Goal: Task Accomplishment & Management: Use online tool/utility

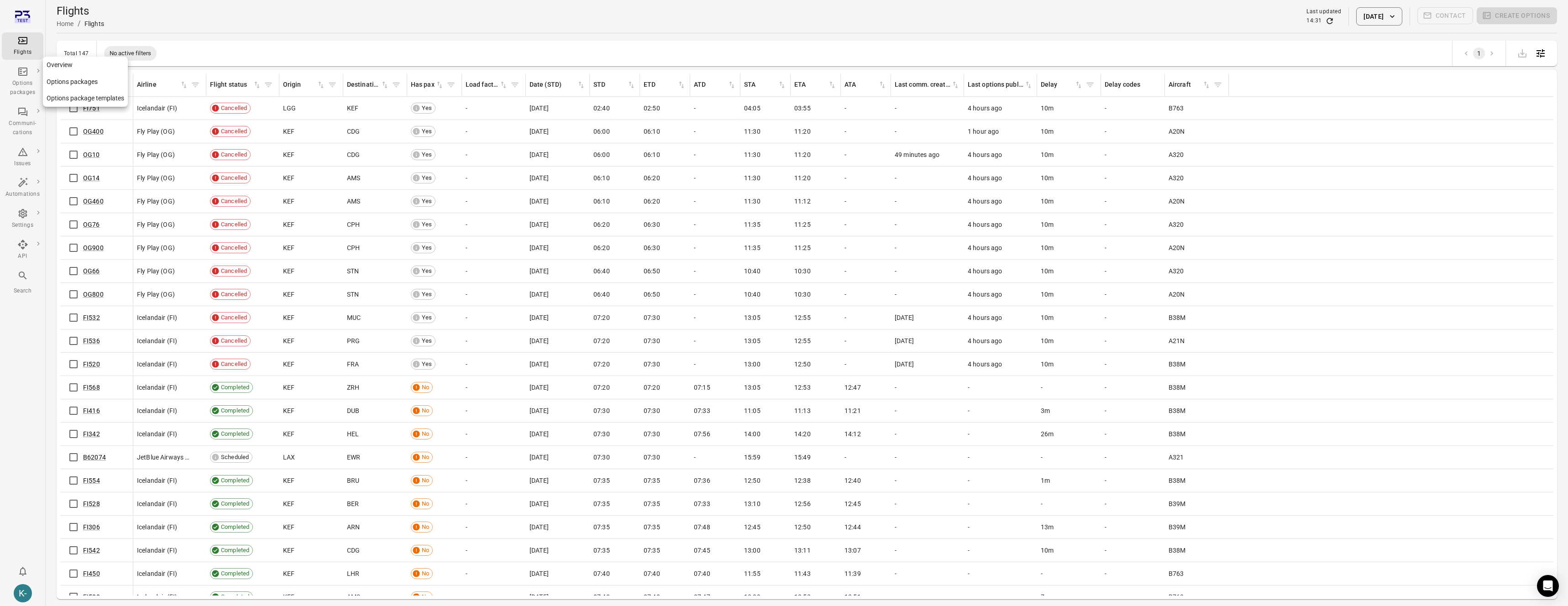
click at [60, 78] on link "Options packages" at bounding box center [85, 82] width 85 height 17
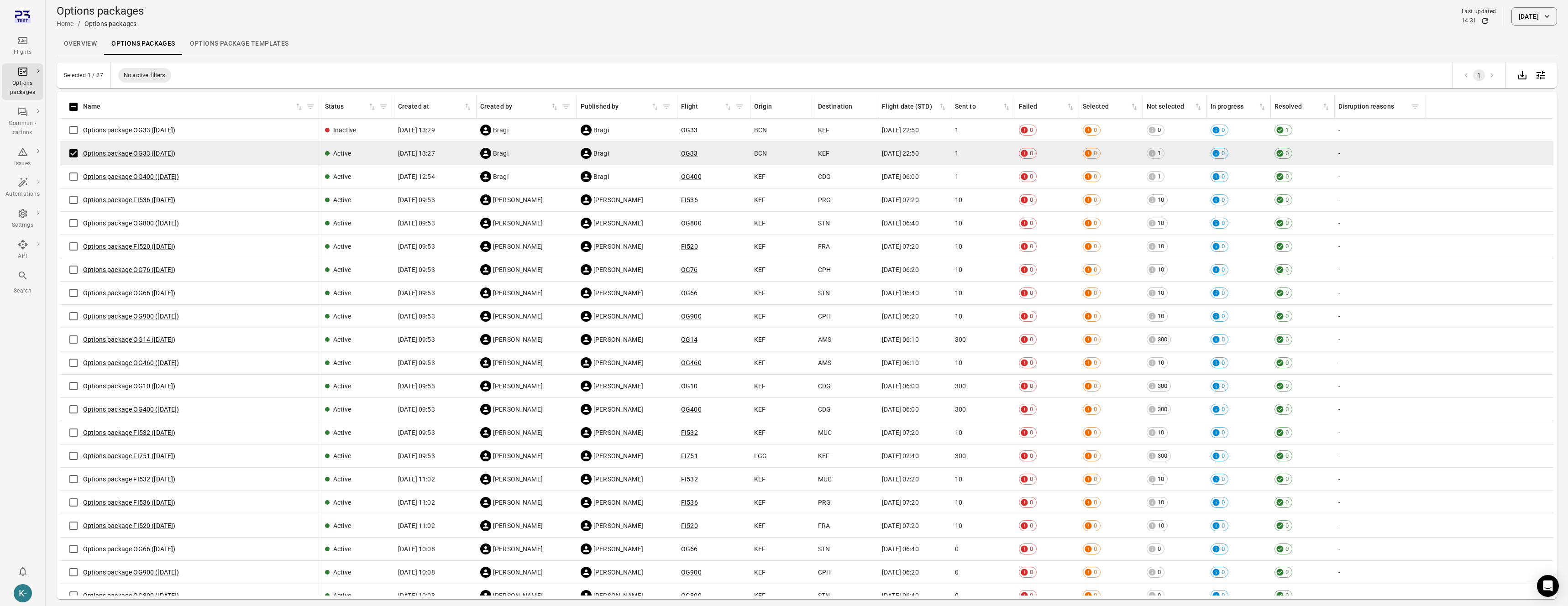
click at [1536, 13] on button "[DATE]" at bounding box center [1534, 16] width 46 height 18
click at [974, 16] on div at bounding box center [784, 303] width 1568 height 606
click at [144, 152] on link "Options package OG33 (17 Sep)" at bounding box center [128, 153] width 92 height 7
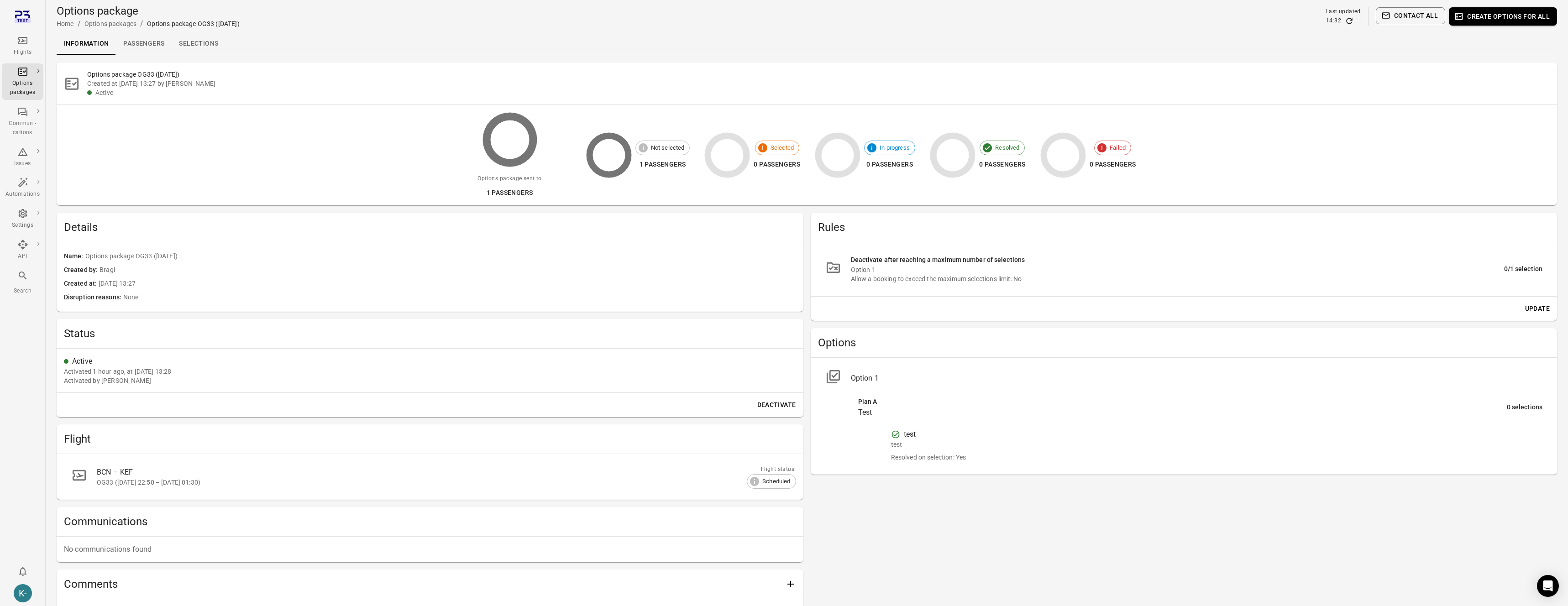
click at [1516, 16] on button "Create options for all" at bounding box center [1503, 16] width 108 height 18
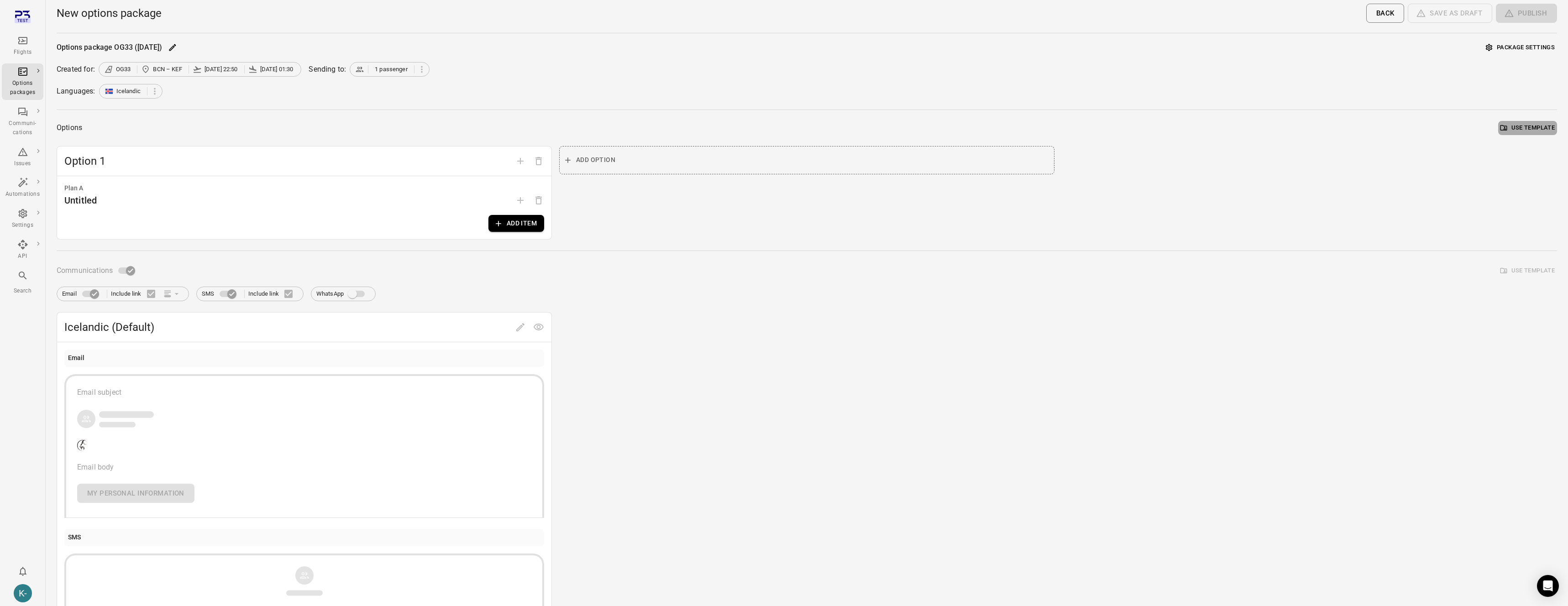
click at [1522, 131] on button "Use template" at bounding box center [1527, 128] width 59 height 14
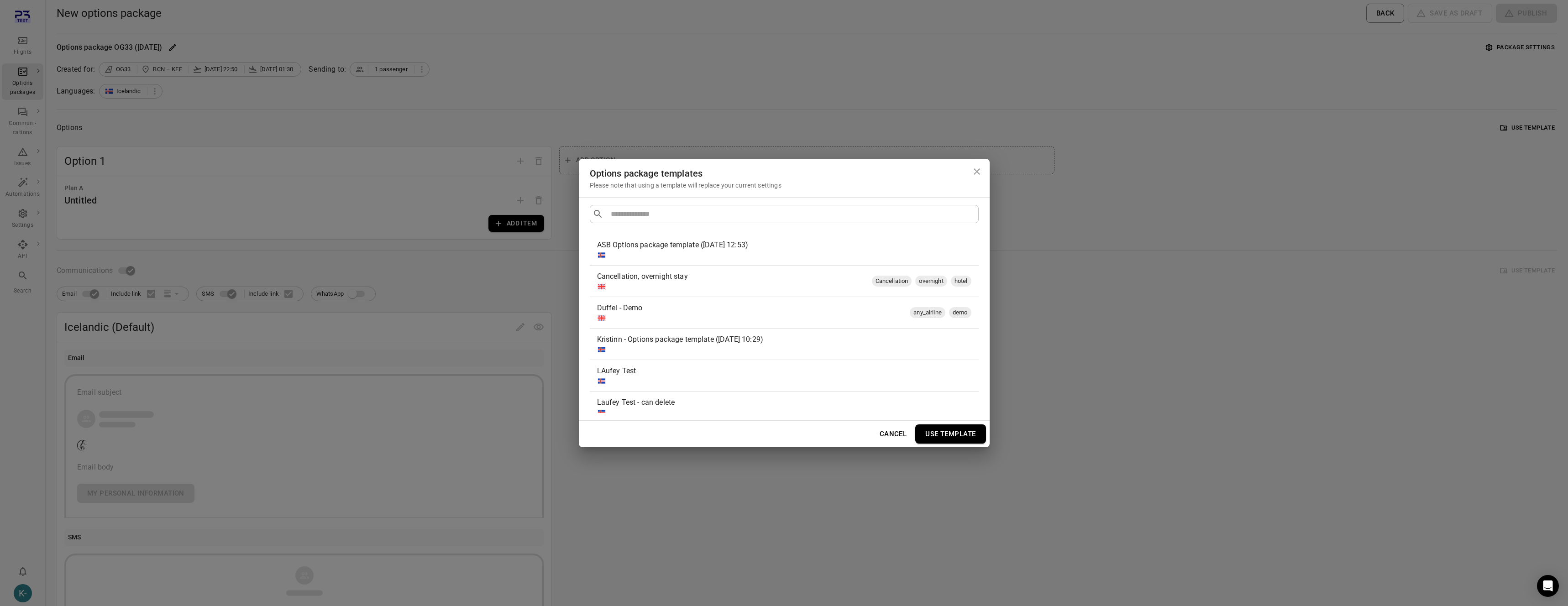
click at [733, 248] on div "ASB Options package template (13 Aug 2025 12:53)" at bounding box center [782, 245] width 371 height 11
click at [961, 431] on button "Use template" at bounding box center [950, 433] width 70 height 19
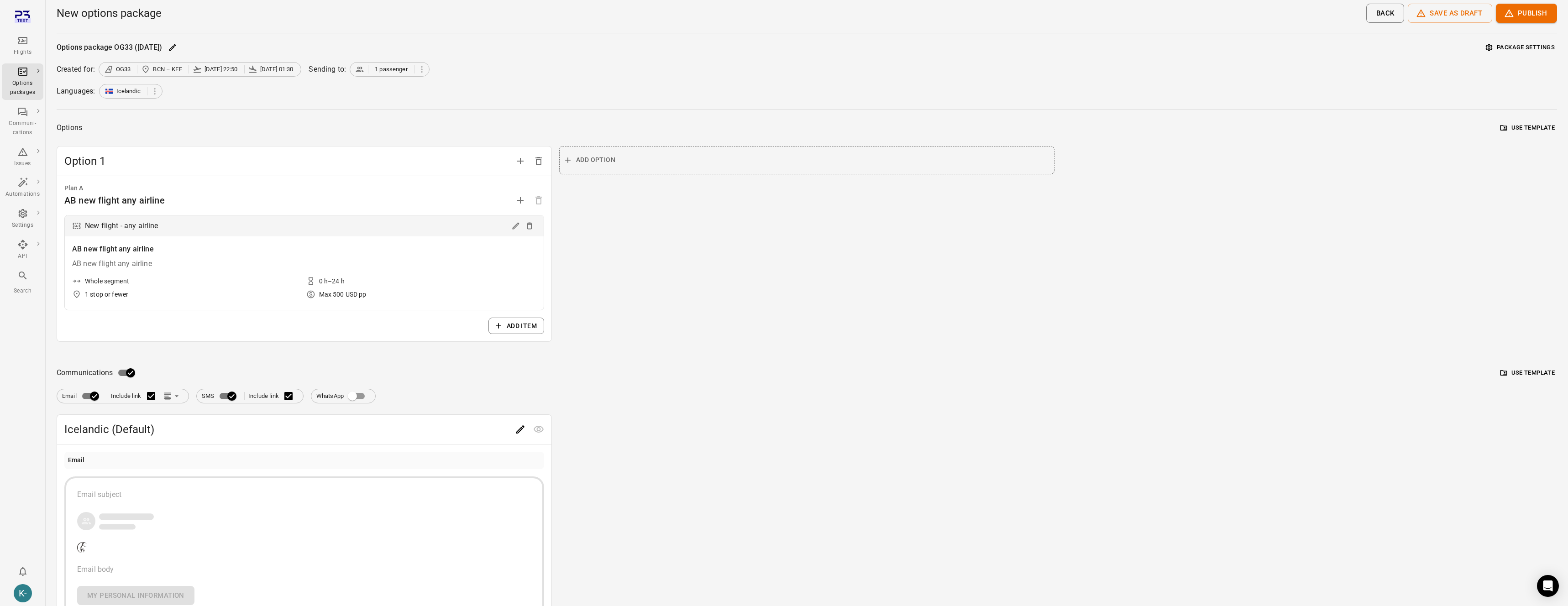
click at [649, 299] on div "Add option" at bounding box center [807, 244] width 495 height 196
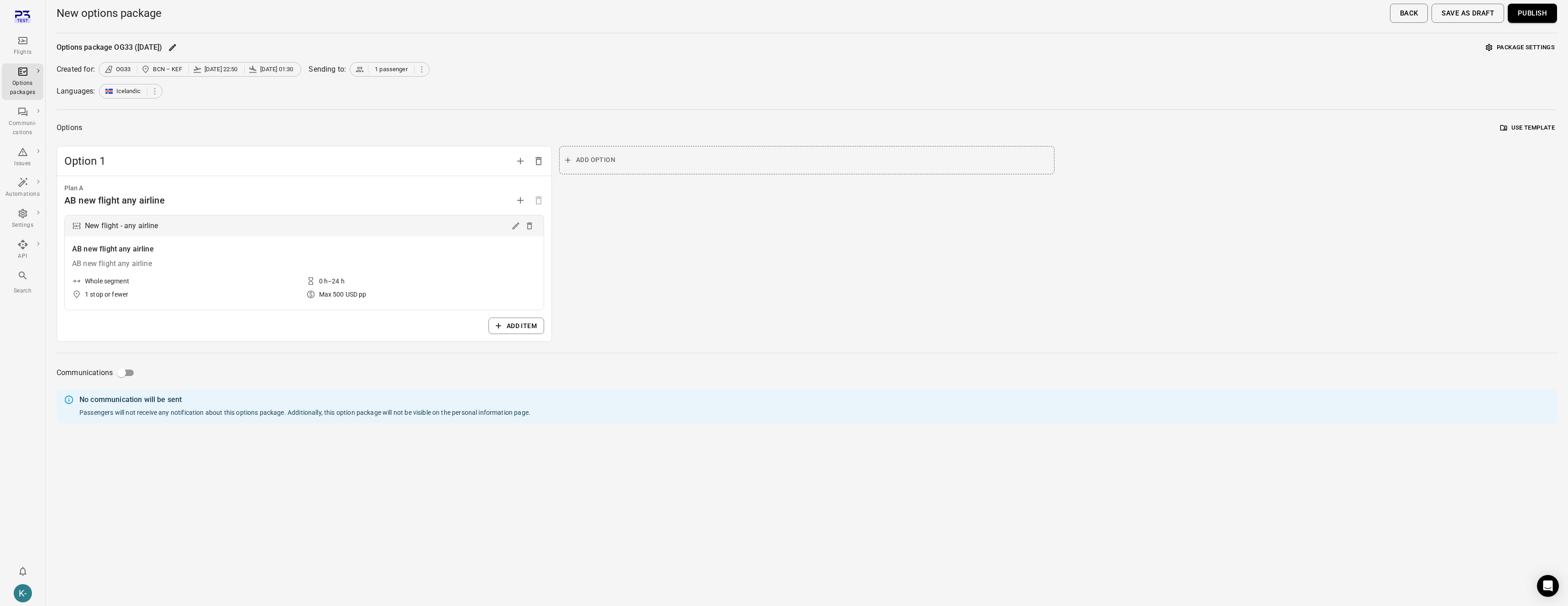
click at [1500, 55] on div "Options package OG33 (17 Sep) Package settings Created for: OG33 BCN – KEF 17 S…" at bounding box center [807, 232] width 1500 height 383
click at [1493, 49] on button "Package settings" at bounding box center [1520, 47] width 74 height 14
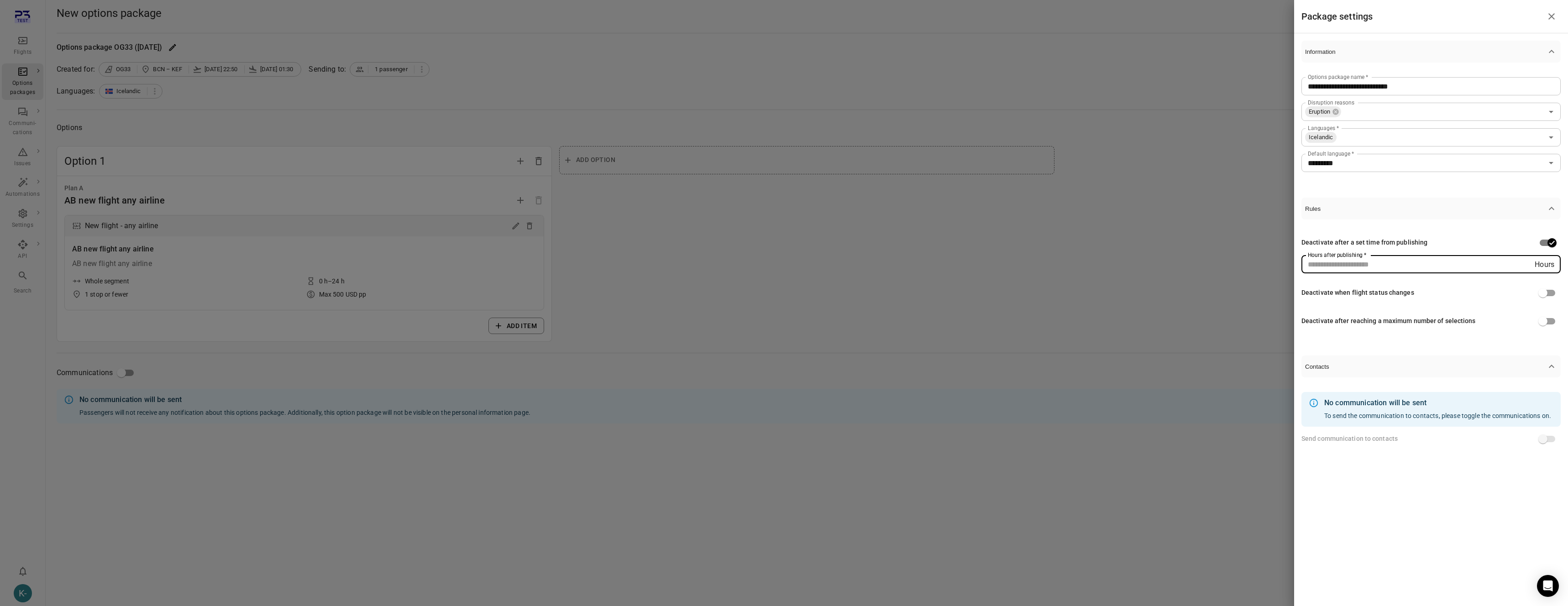
click at [1416, 269] on input "Hours after publishing   *" at bounding box center [1418, 264] width 233 height 18
type input "*"
click at [1171, 319] on div at bounding box center [784, 303] width 1568 height 606
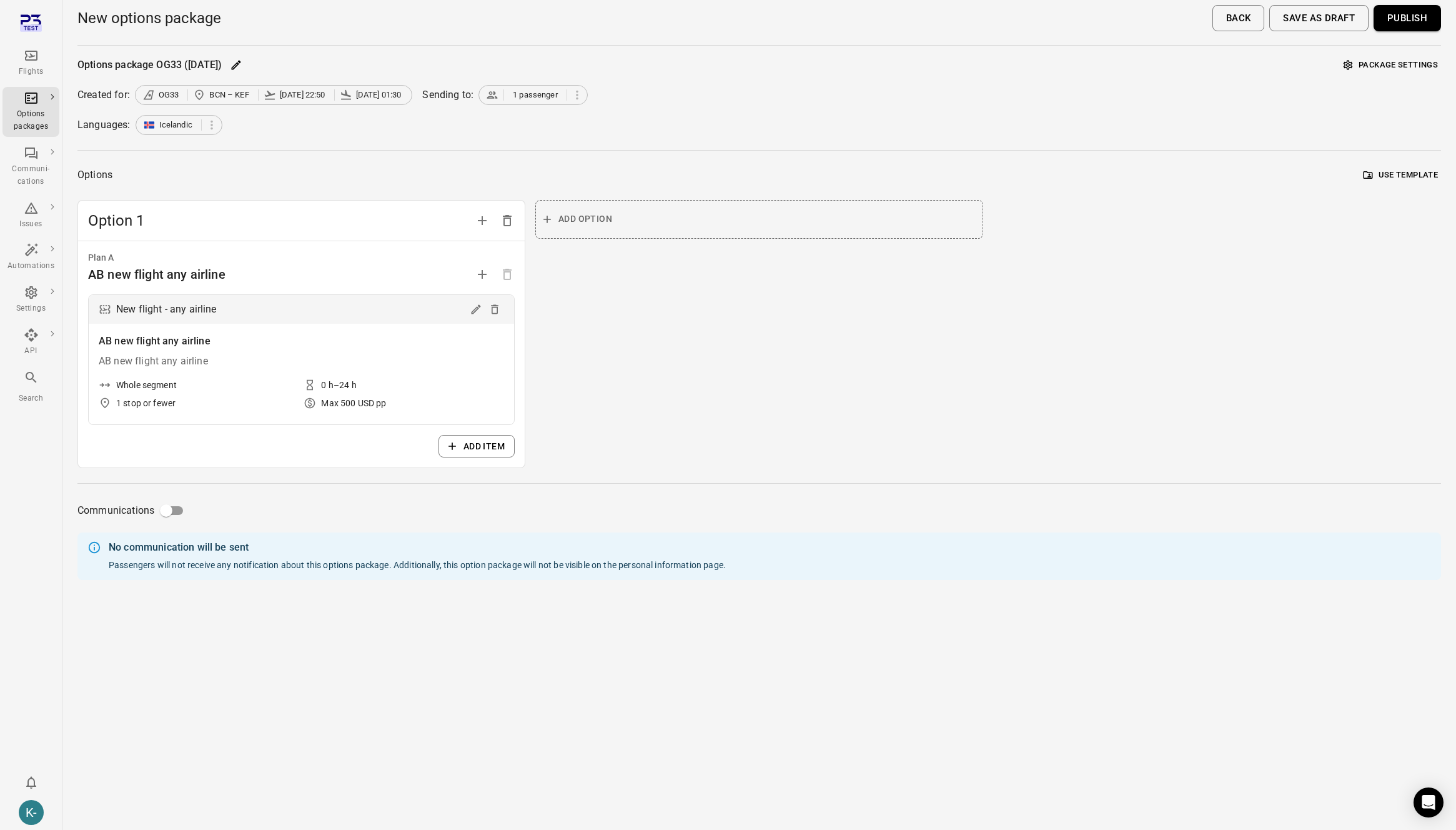
click at [1399, 21] on button "Publish" at bounding box center [1407, 18] width 67 height 26
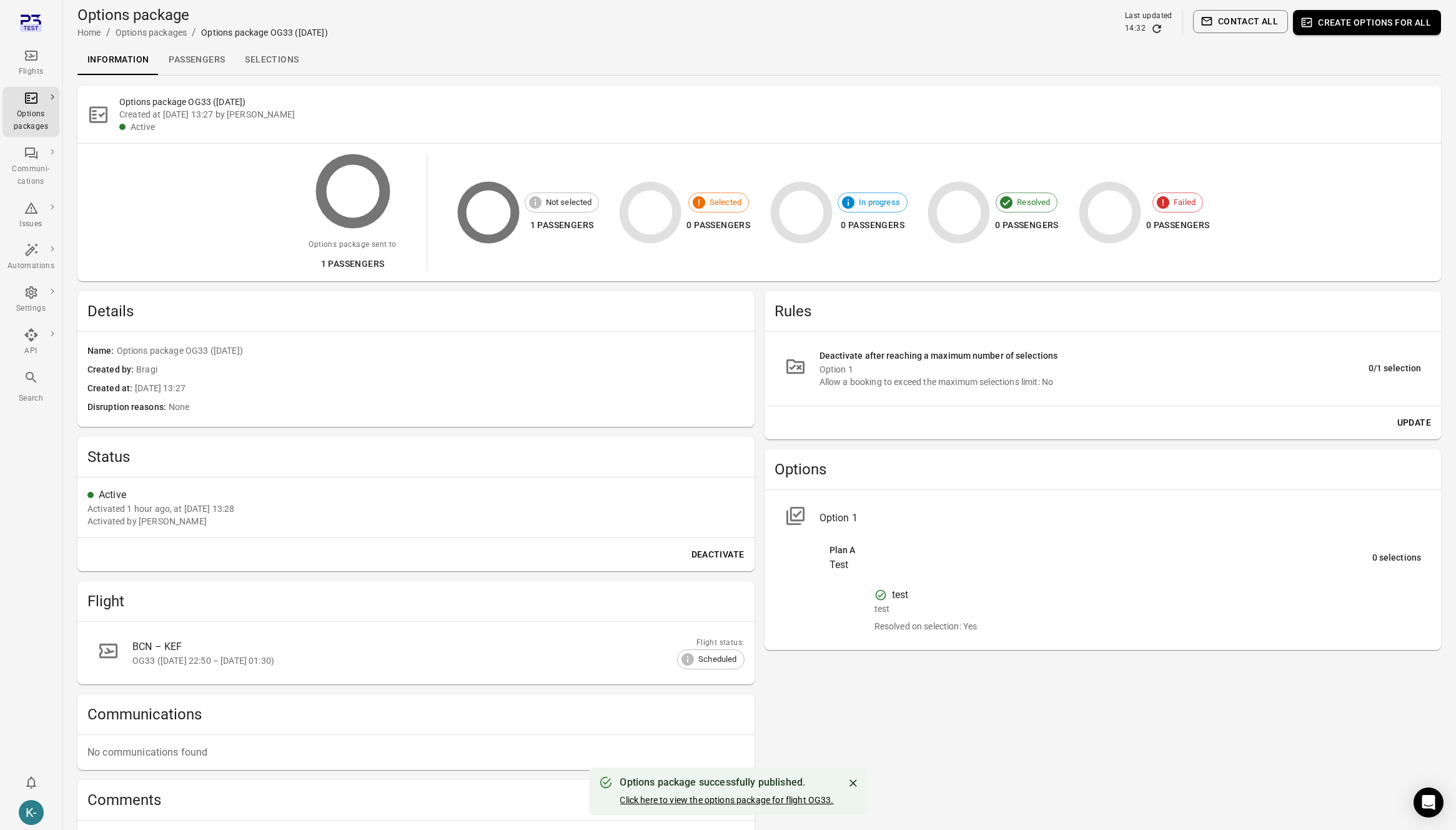
click at [732, 802] on link "Click here to view the options package for flight OG33." at bounding box center [726, 800] width 213 height 10
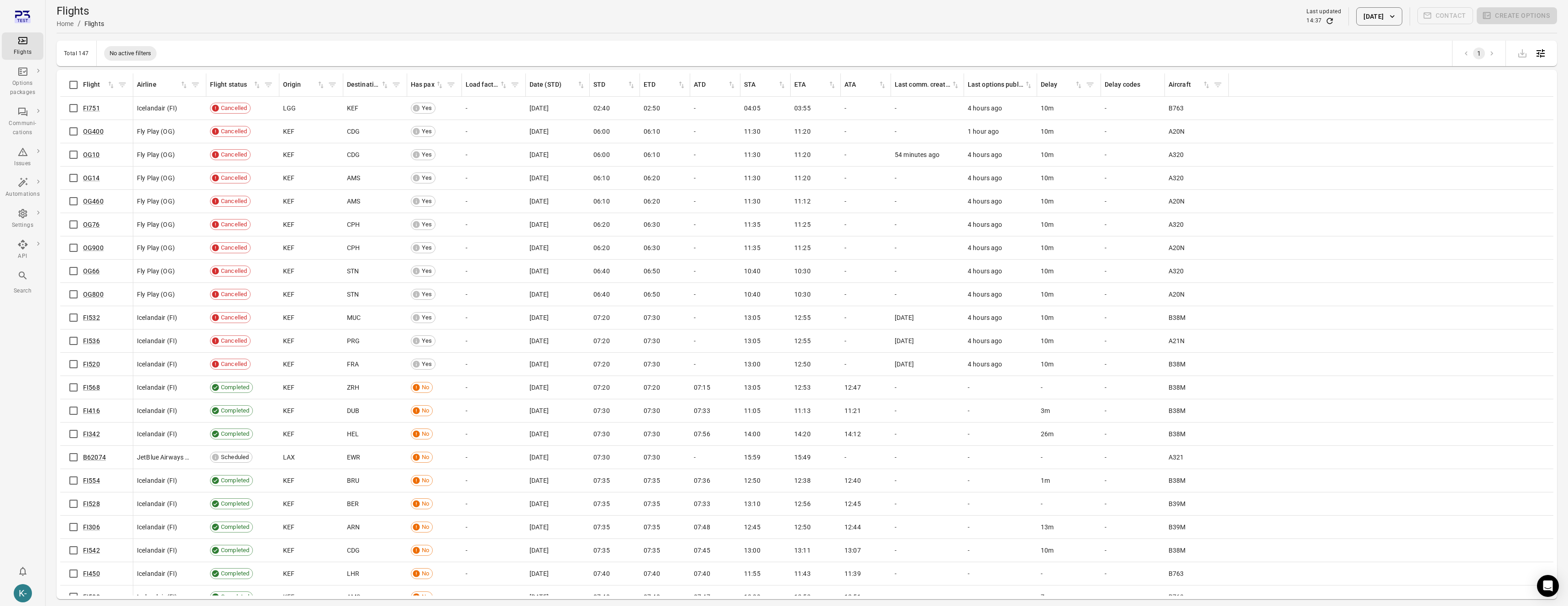
click at [27, 590] on div "K-" at bounding box center [23, 593] width 18 height 18
click at [51, 589] on button "Log out" at bounding box center [69, 591] width 68 height 17
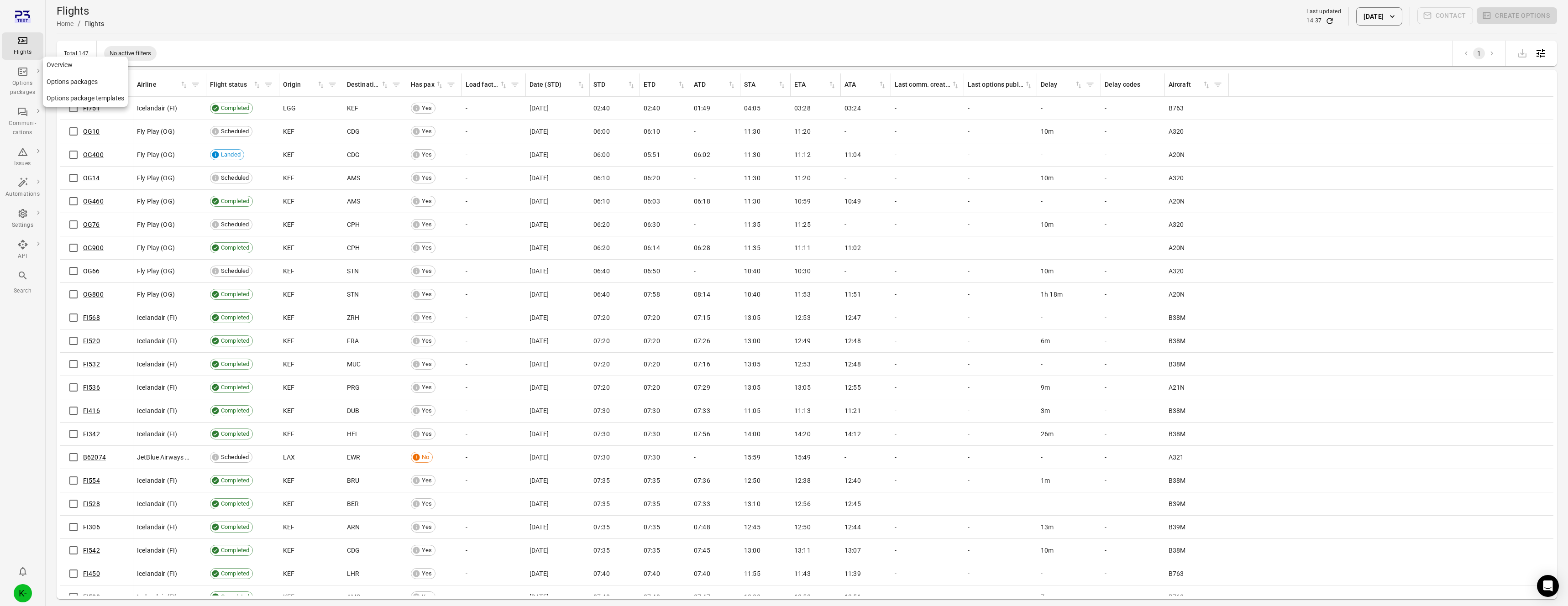
click at [73, 81] on link "Options packages" at bounding box center [85, 82] width 85 height 17
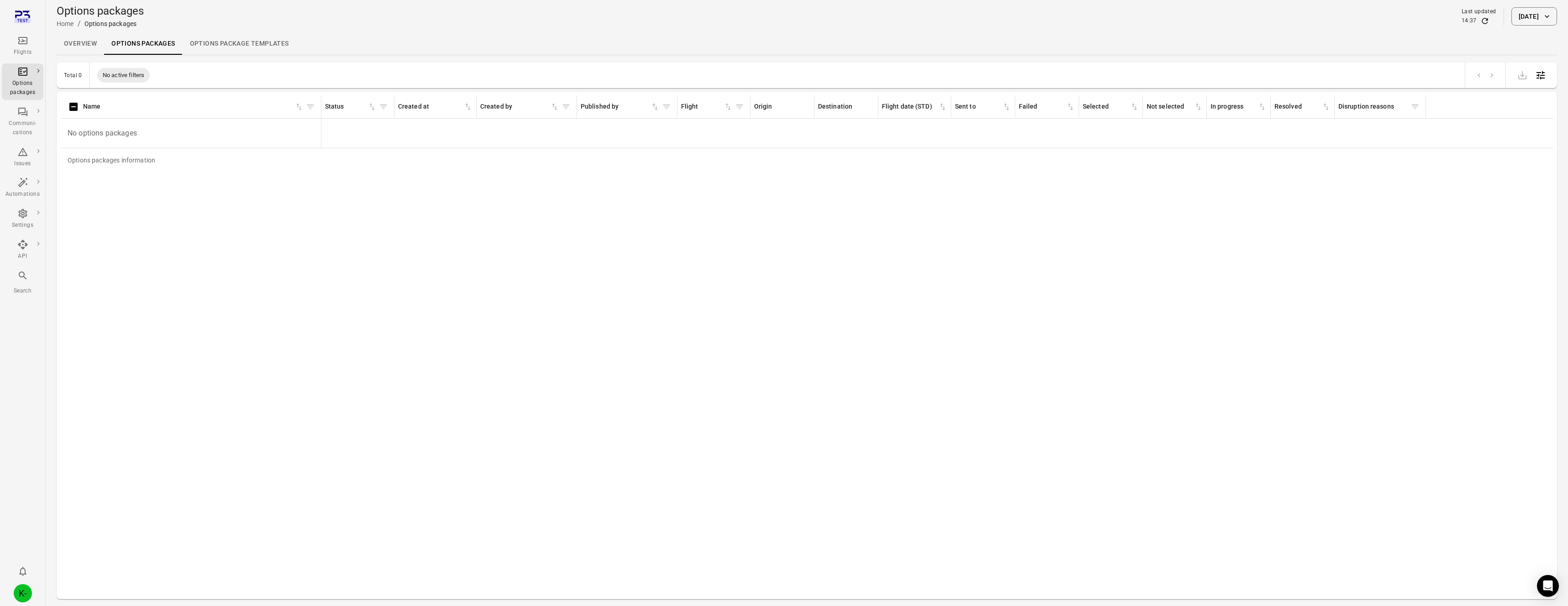
click at [1513, 16] on button "[DATE]" at bounding box center [1534, 16] width 46 height 18
click at [1547, 71] on icon "Choose date, selected date is Sep 17, 2025" at bounding box center [1544, 66] width 11 height 11
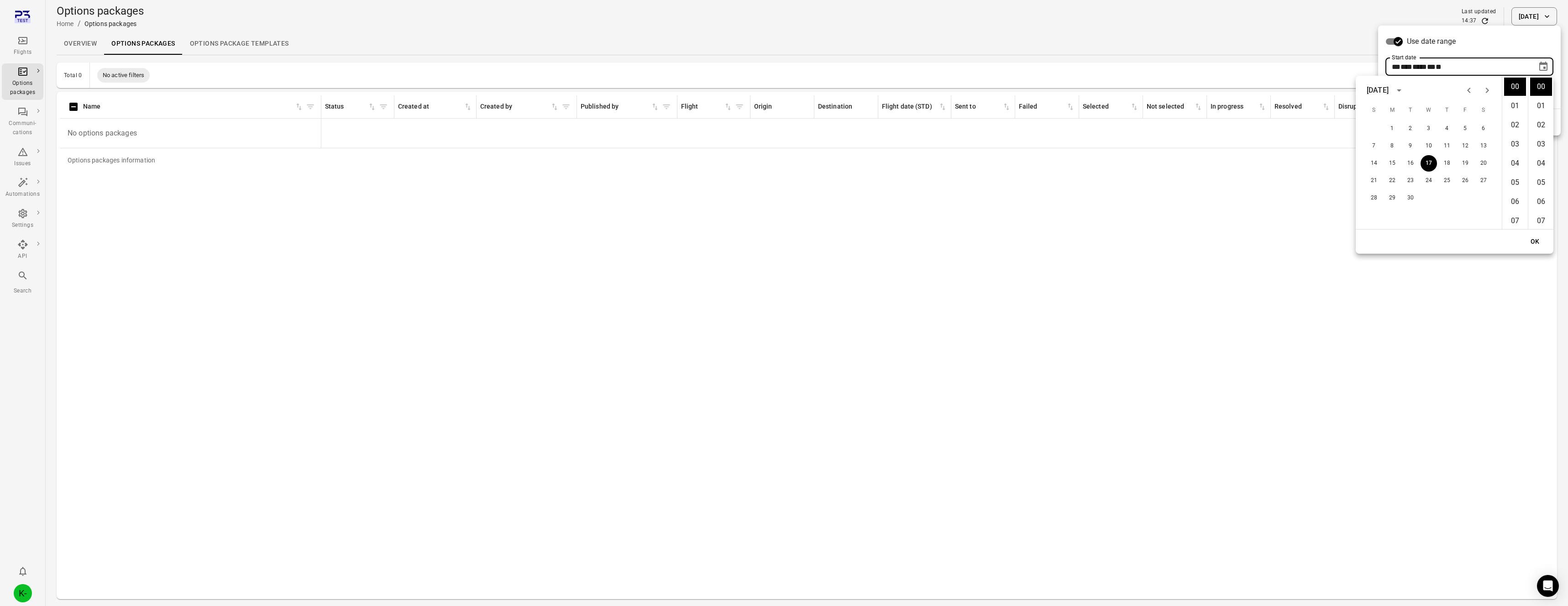
click at [1469, 88] on icon "Previous month" at bounding box center [1469, 90] width 11 height 11
click at [1377, 214] on button "31" at bounding box center [1374, 215] width 16 height 16
type input "**********"
click at [1539, 245] on button "OK" at bounding box center [1535, 242] width 29 height 17
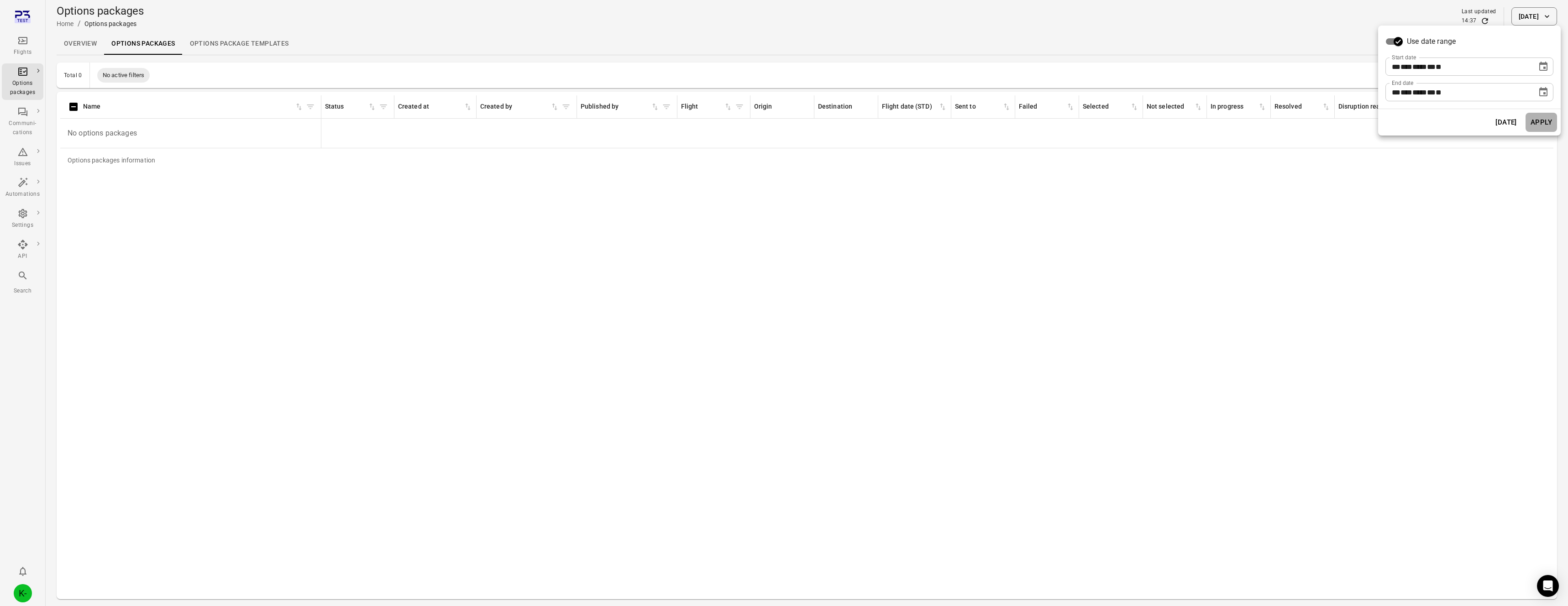
click at [1542, 127] on button "Apply" at bounding box center [1541, 122] width 32 height 19
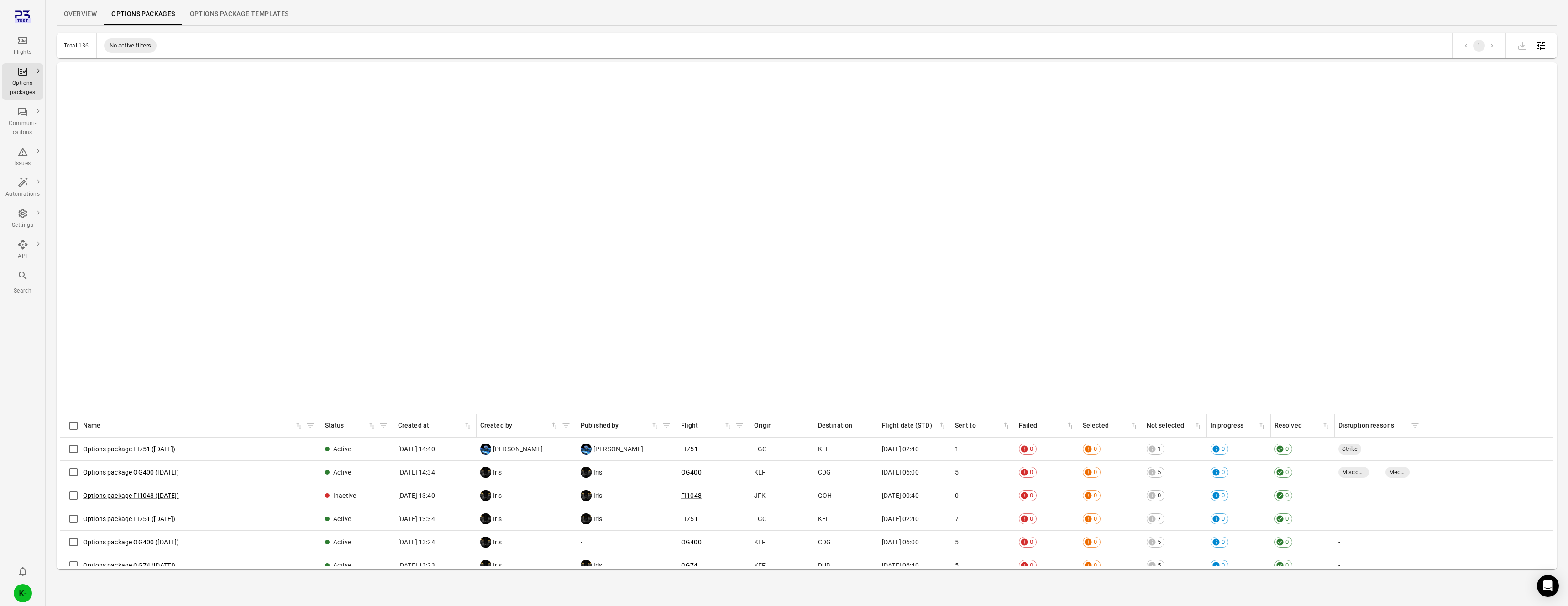
scroll to position [2603, 0]
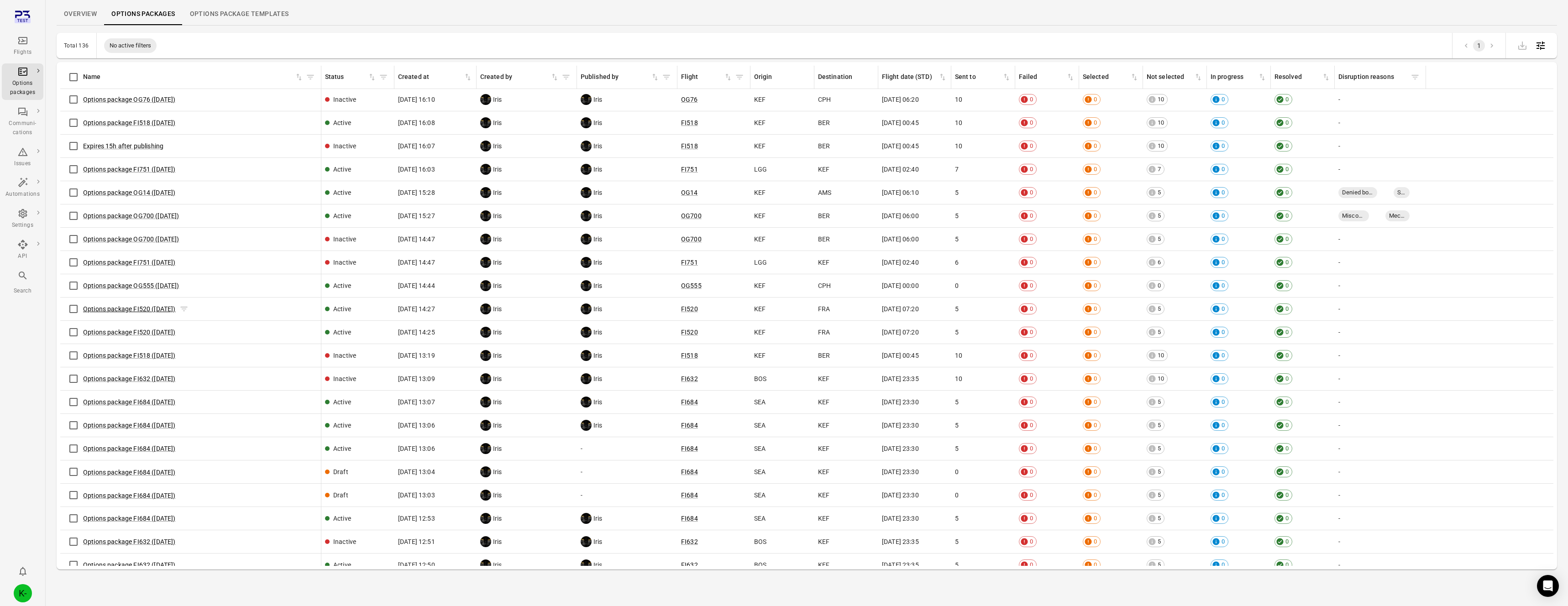
click at [150, 307] on link "Options package FI520 ([DATE])" at bounding box center [129, 309] width 93 height 7
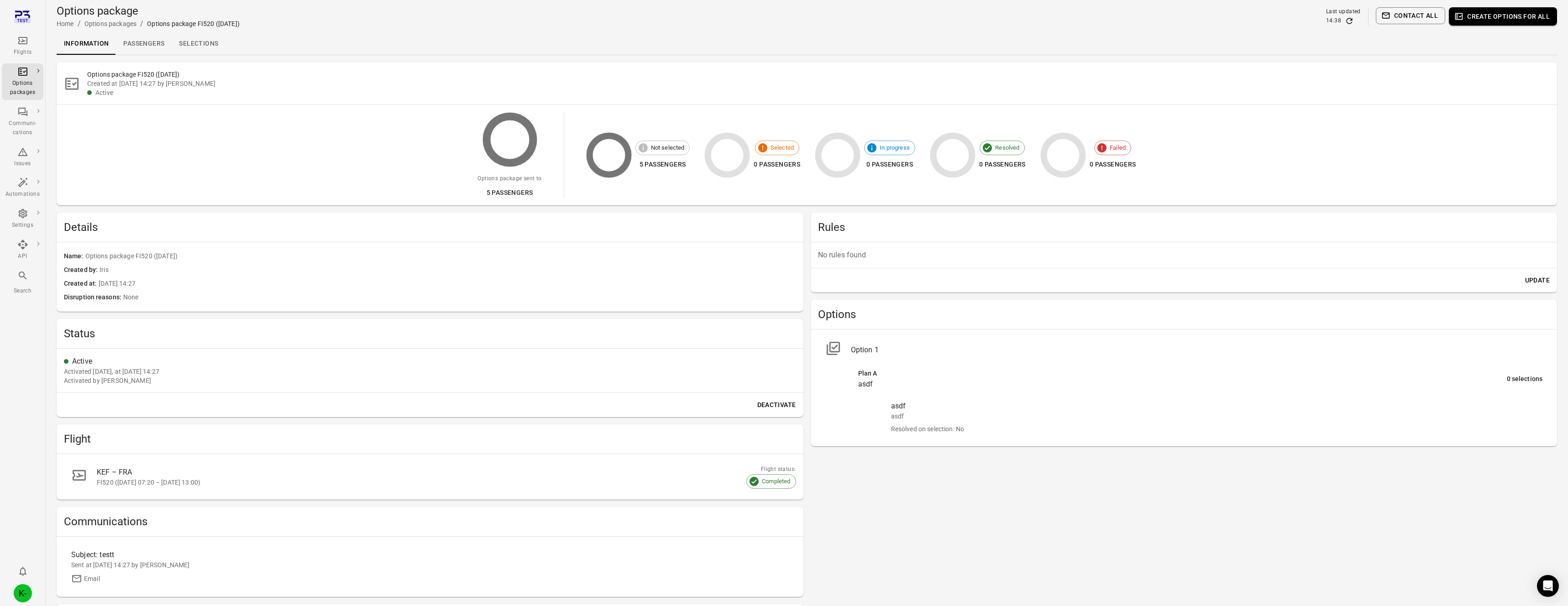
scroll to position [105, 0]
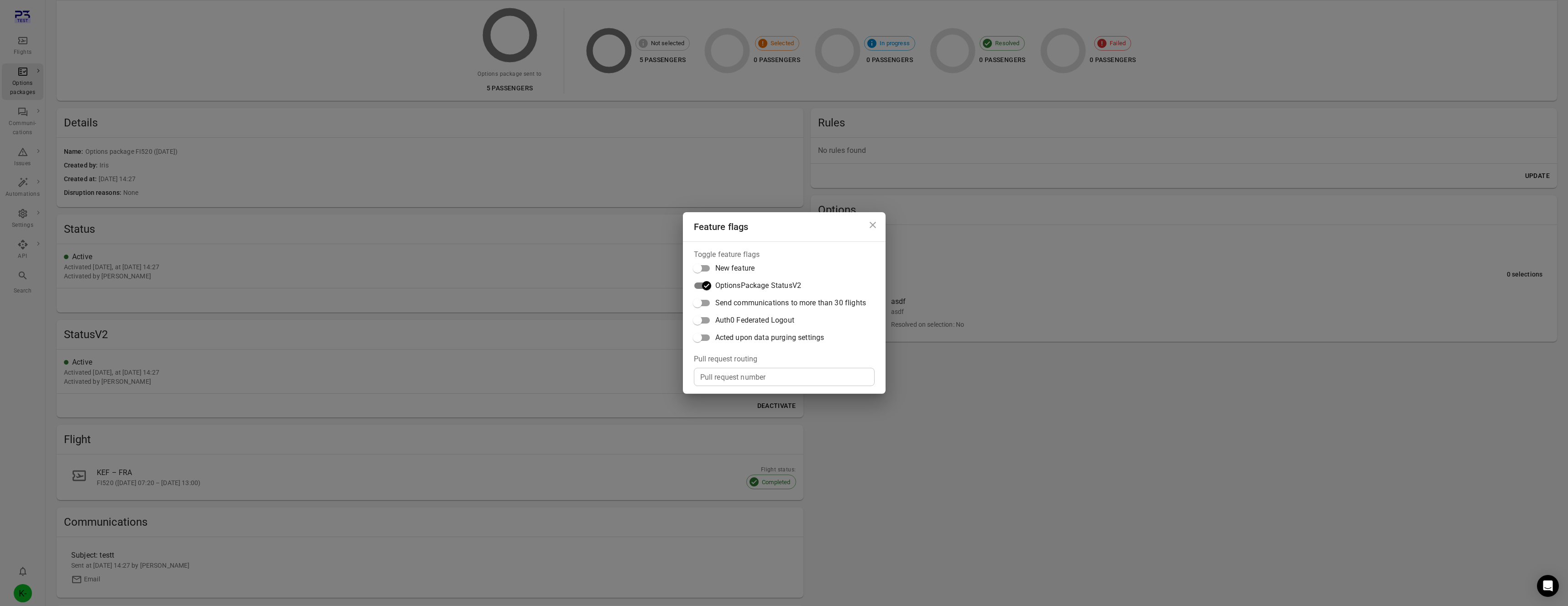
click at [501, 320] on div "Feature flags Toggle feature flags New feature OptionsPackage StatusV2 Send com…" at bounding box center [784, 303] width 1568 height 606
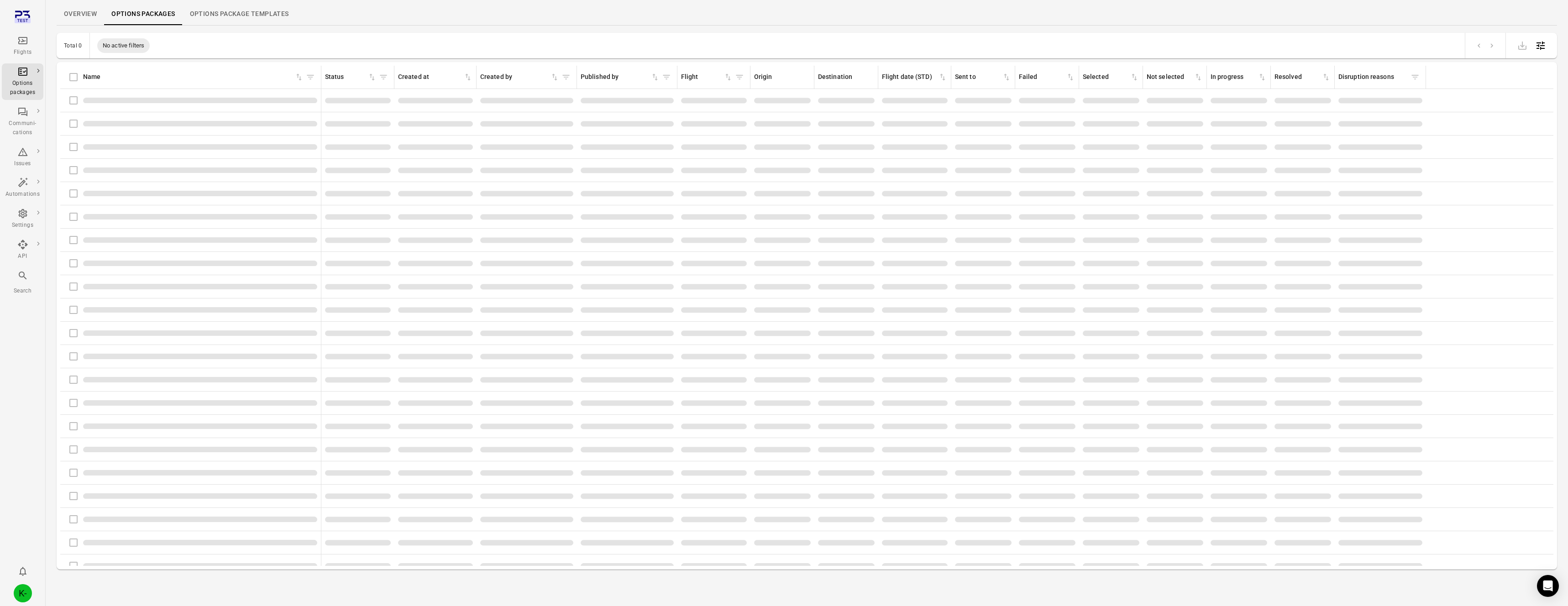
scroll to position [30, 0]
